Goal: Task Accomplishment & Management: Complete application form

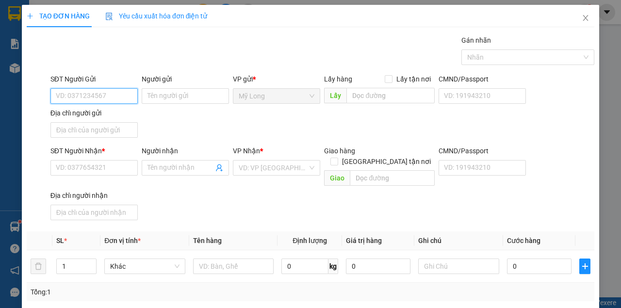
click at [104, 94] on input "SĐT Người Gửi" at bounding box center [93, 96] width 87 height 16
click at [98, 91] on input "SĐT Người Gửi" at bounding box center [93, 96] width 87 height 16
type input "0907699280"
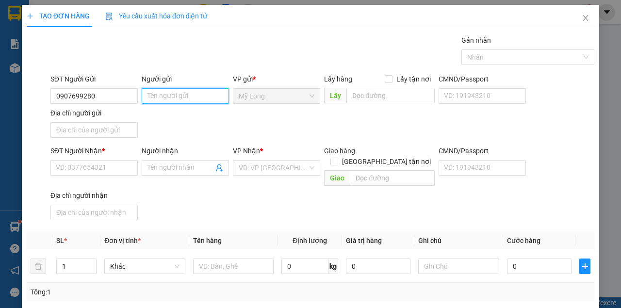
click at [163, 96] on input "Người gửi" at bounding box center [185, 96] width 87 height 16
type input "[PERSON_NAME]"
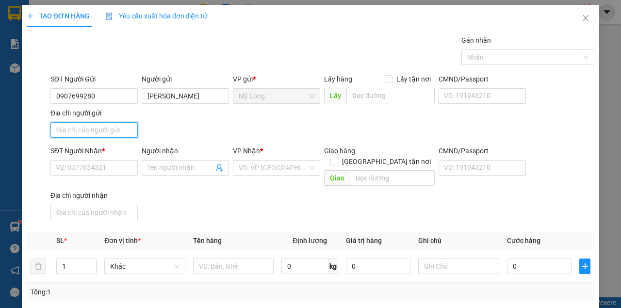
click at [95, 131] on input "Địa chỉ người gửi" at bounding box center [93, 130] width 87 height 16
type input "ẤP 1 [GEOGRAPHIC_DATA]"
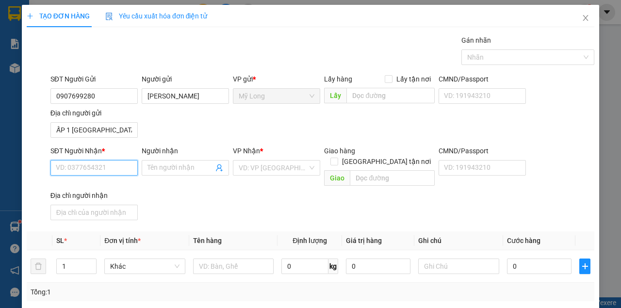
click at [111, 167] on input "SĐT Người Nhận *" at bounding box center [93, 168] width 87 height 16
type input "0938151623"
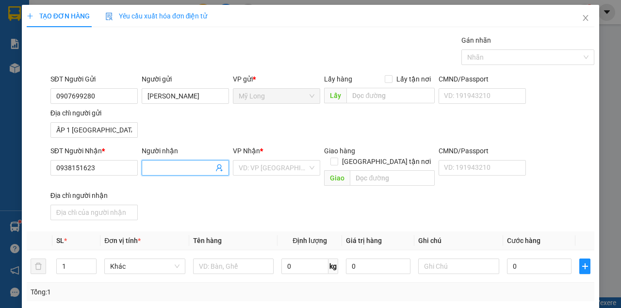
click at [186, 169] on input "Người nhận" at bounding box center [180, 168] width 66 height 11
type input "B"
click at [162, 166] on input "LABO BẢO TÍN" at bounding box center [180, 168] width 66 height 11
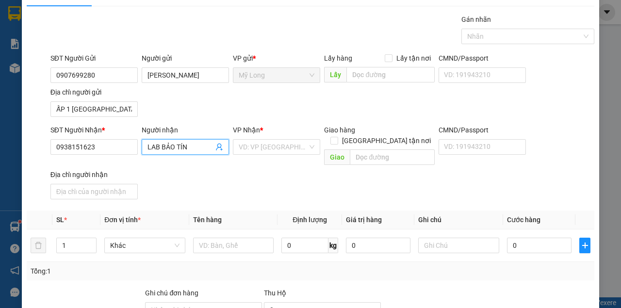
scroll to position [32, 0]
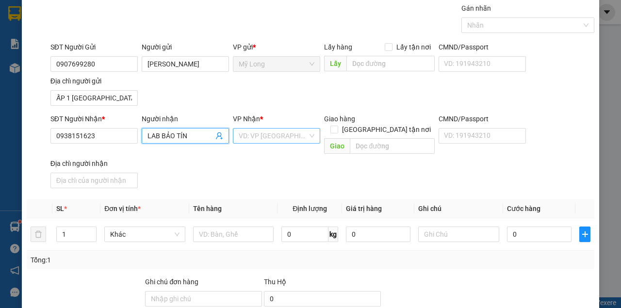
type input "LAB BẢO TÍN"
click at [264, 134] on input "search" at bounding box center [273, 136] width 69 height 15
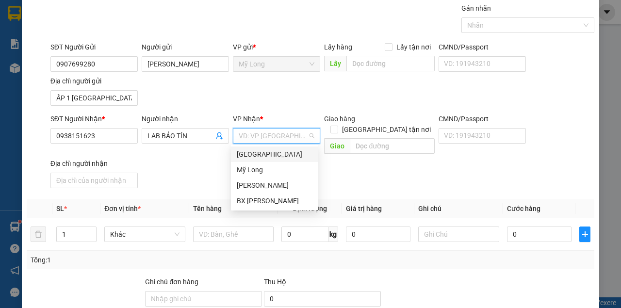
click at [270, 159] on div "[GEOGRAPHIC_DATA]" at bounding box center [274, 154] width 75 height 11
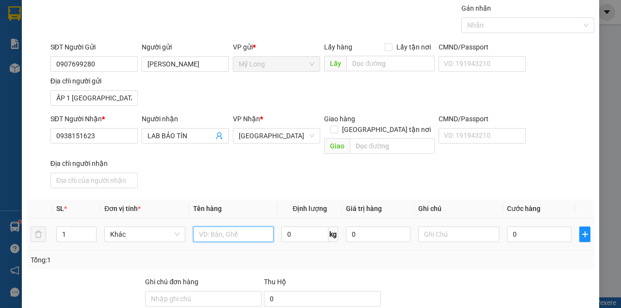
click at [229, 227] on input "text" at bounding box center [233, 235] width 81 height 16
type input "HỘP"
click at [519, 227] on input "0" at bounding box center [539, 235] width 65 height 16
type input "2"
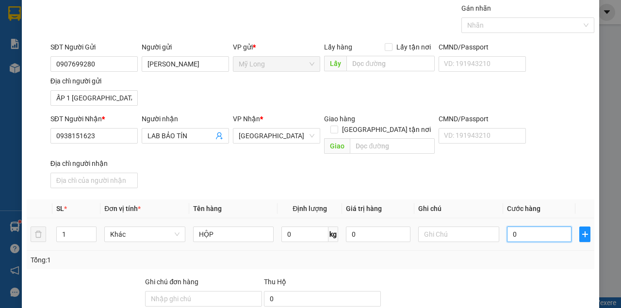
type input "2"
type input "20"
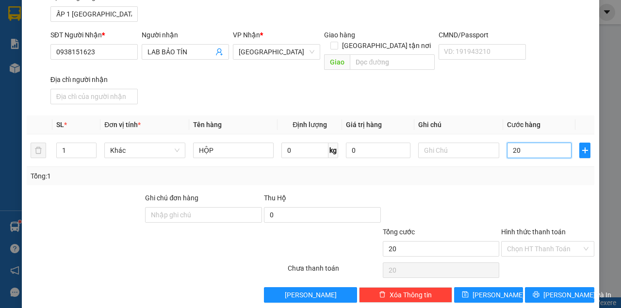
scroll to position [116, 0]
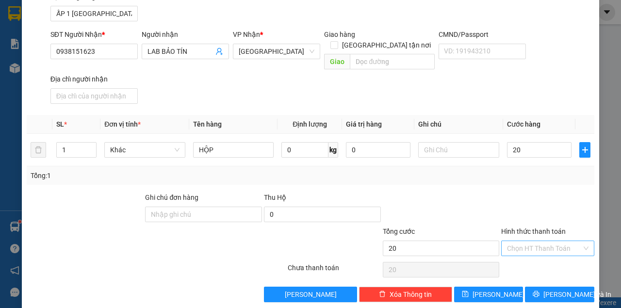
type input "20.000"
click at [524, 241] on input "Hình thức thanh toán" at bounding box center [544, 248] width 75 height 15
click at [522, 252] on div "Tại văn phòng" at bounding box center [543, 255] width 81 height 11
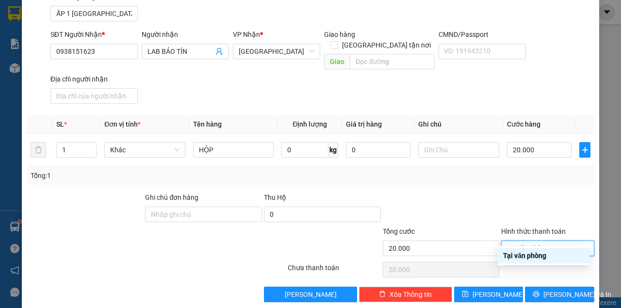
type input "0"
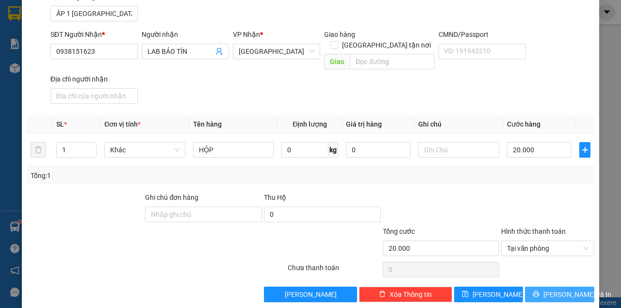
click at [531, 287] on button "[PERSON_NAME] và In" at bounding box center [559, 295] width 69 height 16
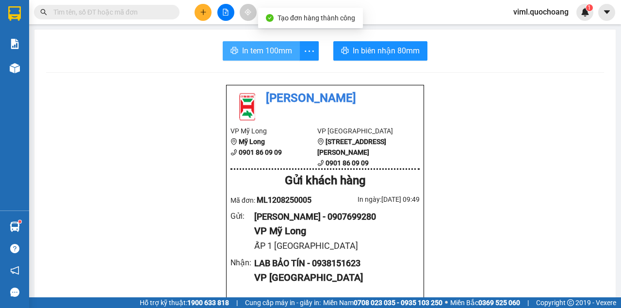
click at [275, 49] on span "In tem 100mm" at bounding box center [267, 51] width 50 height 12
